Goal: Information Seeking & Learning: Compare options

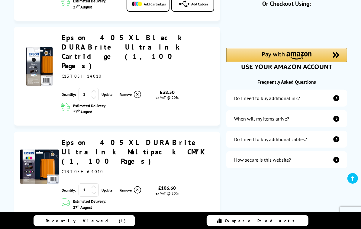
scroll to position [151, 0]
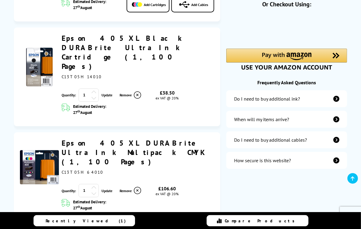
click at [79, 138] on link "Epson 405XL DURABrite Ultra Ink Multipack CMYK (1,100 Pages)" at bounding box center [134, 152] width 144 height 28
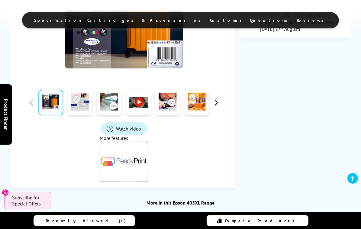
scroll to position [212, 0]
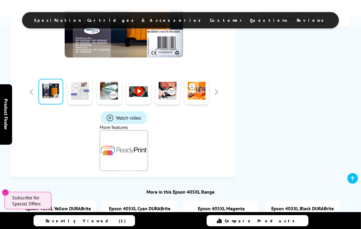
click at [86, 105] on link at bounding box center [80, 92] width 25 height 26
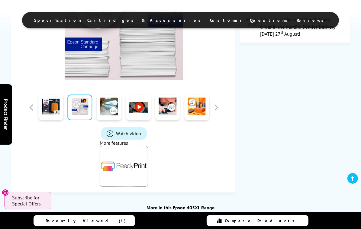
scroll to position [181, 0]
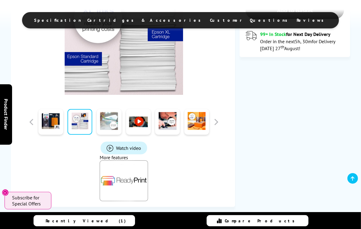
click at [119, 135] on link at bounding box center [109, 122] width 25 height 26
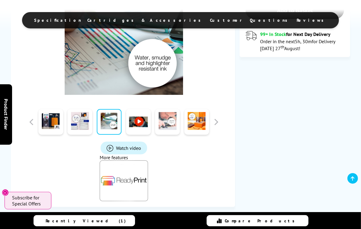
click at [169, 135] on link at bounding box center [167, 122] width 25 height 26
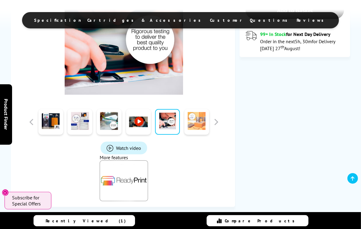
click at [196, 135] on link at bounding box center [196, 122] width 25 height 26
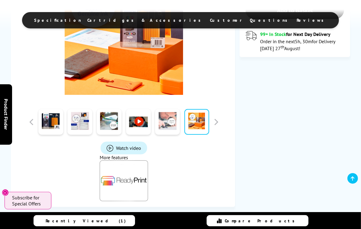
scroll to position [151, 0]
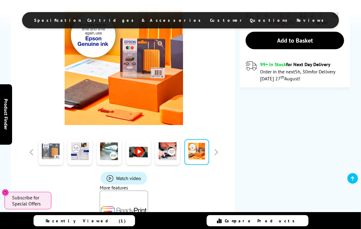
click at [57, 165] on link at bounding box center [50, 152] width 25 height 26
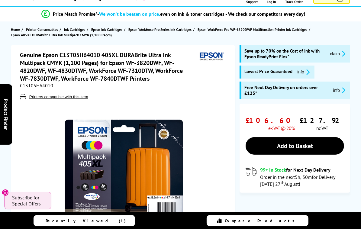
scroll to position [60, 0]
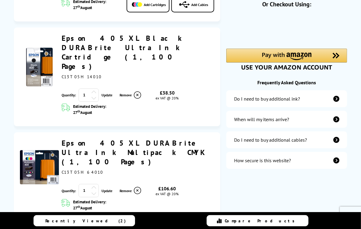
click at [139, 34] on link "Epson 405XL Black DURABrite Ultra Ink Cartridge (1,100 Pages)" at bounding box center [124, 52] width 124 height 37
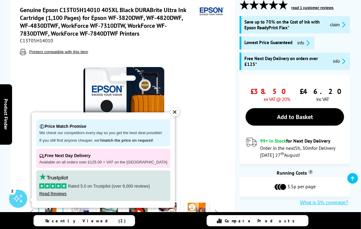
scroll to position [121, 0]
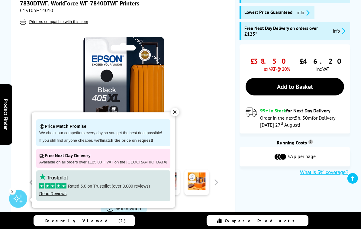
click at [171, 112] on div "✕" at bounding box center [175, 112] width 8 height 8
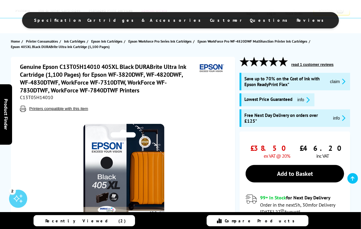
scroll to position [0, 0]
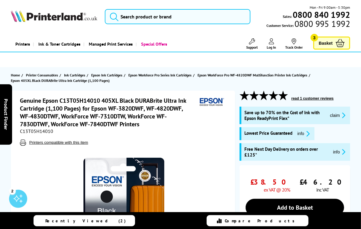
click at [341, 42] on icon at bounding box center [340, 43] width 9 height 8
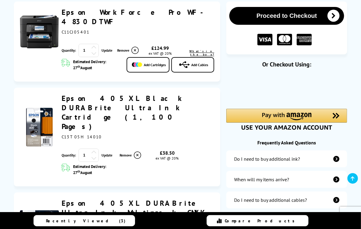
scroll to position [91, 0]
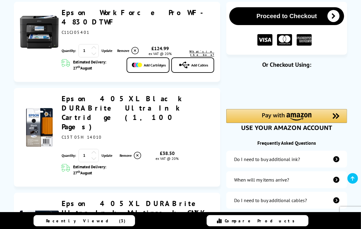
click at [34, 26] on img at bounding box center [39, 31] width 39 height 39
click at [42, 28] on img at bounding box center [39, 31] width 39 height 39
click at [125, 13] on link "Epson WorkForce Pro WF-4830DTWF" at bounding box center [136, 17] width 148 height 19
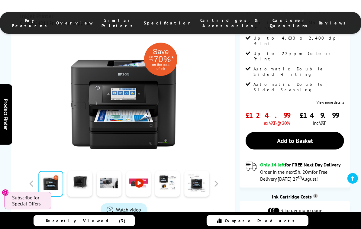
scroll to position [151, 0]
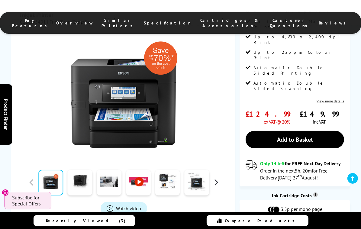
click at [215, 178] on button "button" at bounding box center [216, 182] width 9 height 9
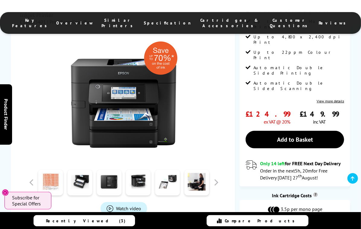
click at [55, 170] on link at bounding box center [50, 183] width 25 height 26
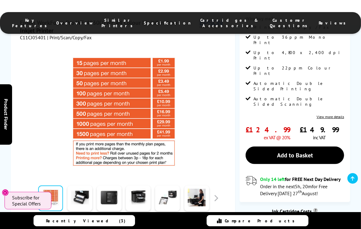
scroll to position [121, 0]
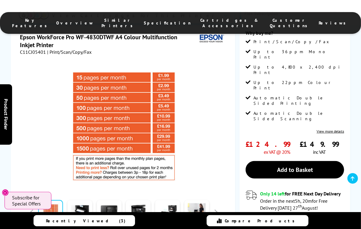
click at [5, 192] on icon "Close" at bounding box center [5, 192] width 5 height 5
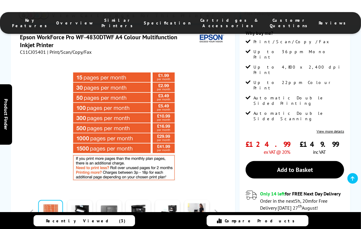
click at [105, 200] on link at bounding box center [109, 213] width 25 height 26
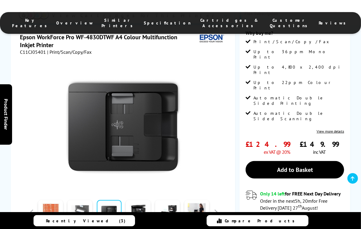
click at [86, 200] on link at bounding box center [80, 213] width 25 height 26
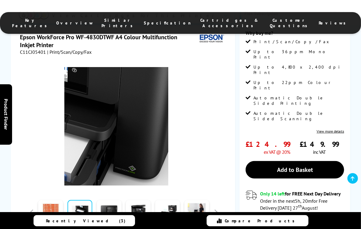
scroll to position [30, 0]
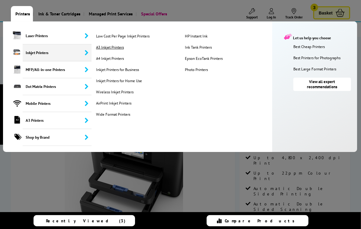
click at [118, 46] on link "A3 Inkjet Printers" at bounding box center [138, 47] width 86 height 5
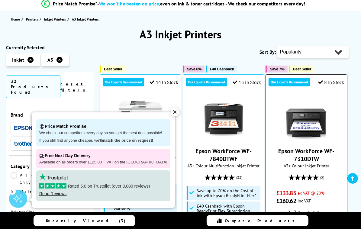
scroll to position [60, 0]
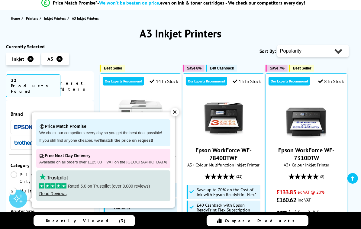
click at [172, 112] on div "✕" at bounding box center [175, 112] width 8 height 8
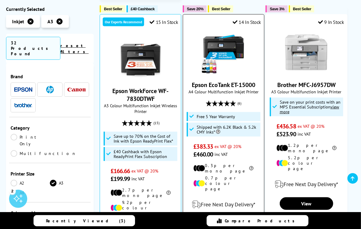
scroll to position [393, 0]
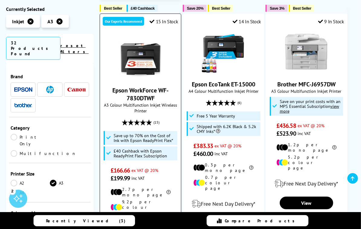
click at [146, 86] on link "Epson WorkForce WF-7830DTWF" at bounding box center [140, 94] width 56 height 16
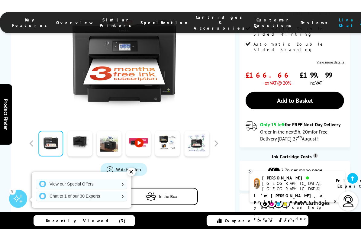
scroll to position [242, 0]
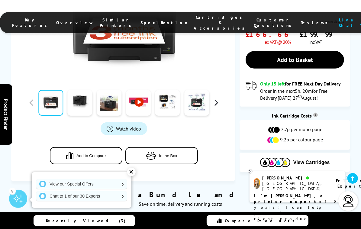
click at [219, 98] on button "button" at bounding box center [216, 102] width 9 height 9
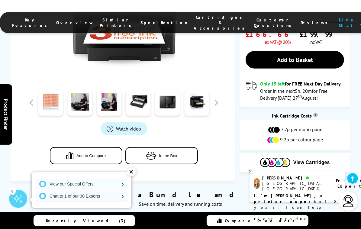
click at [58, 90] on link at bounding box center [50, 103] width 25 height 26
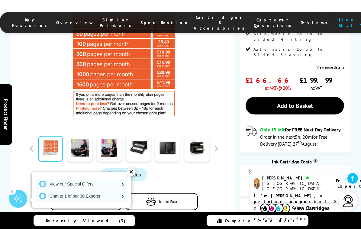
scroll to position [181, 0]
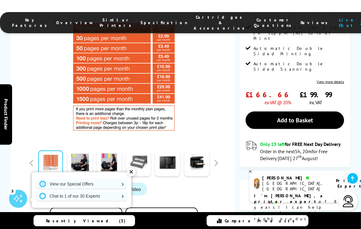
click at [148, 151] on link at bounding box center [138, 164] width 25 height 26
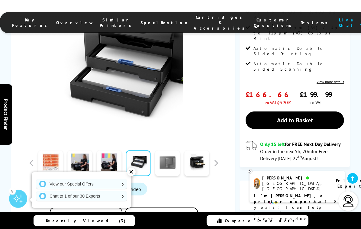
click at [166, 151] on link at bounding box center [167, 164] width 25 height 26
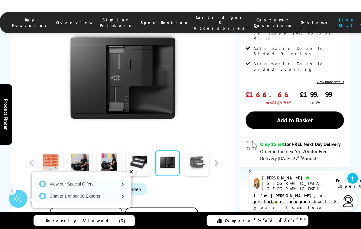
click at [193, 151] on link at bounding box center [196, 164] width 25 height 26
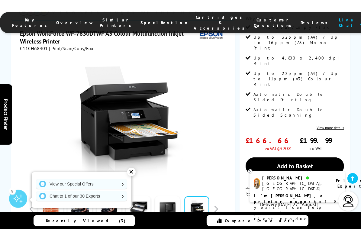
scroll to position [121, 0]
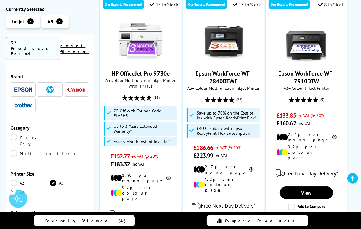
scroll to position [121, 0]
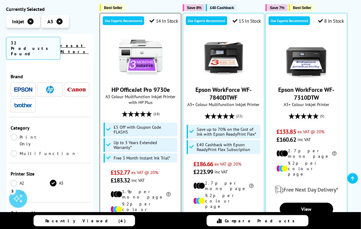
click at [144, 88] on link "HP OfficeJet Pro 9730e" at bounding box center [141, 90] width 58 height 8
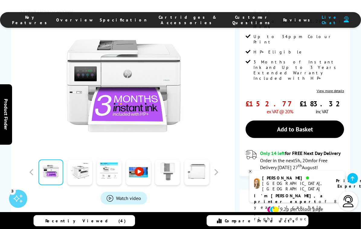
scroll to position [181, 0]
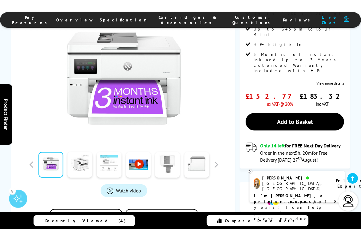
click at [98, 152] on link at bounding box center [109, 165] width 25 height 26
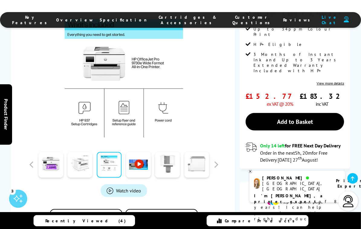
click at [70, 152] on link at bounding box center [80, 165] width 25 height 26
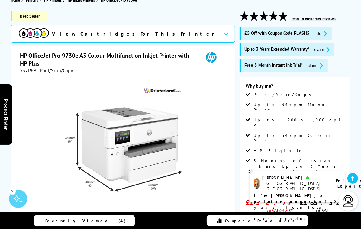
scroll to position [60, 0]
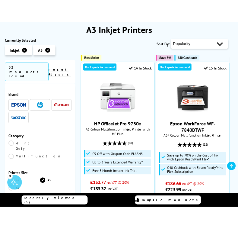
scroll to position [96, 0]
